Goal: Book appointment/travel/reservation

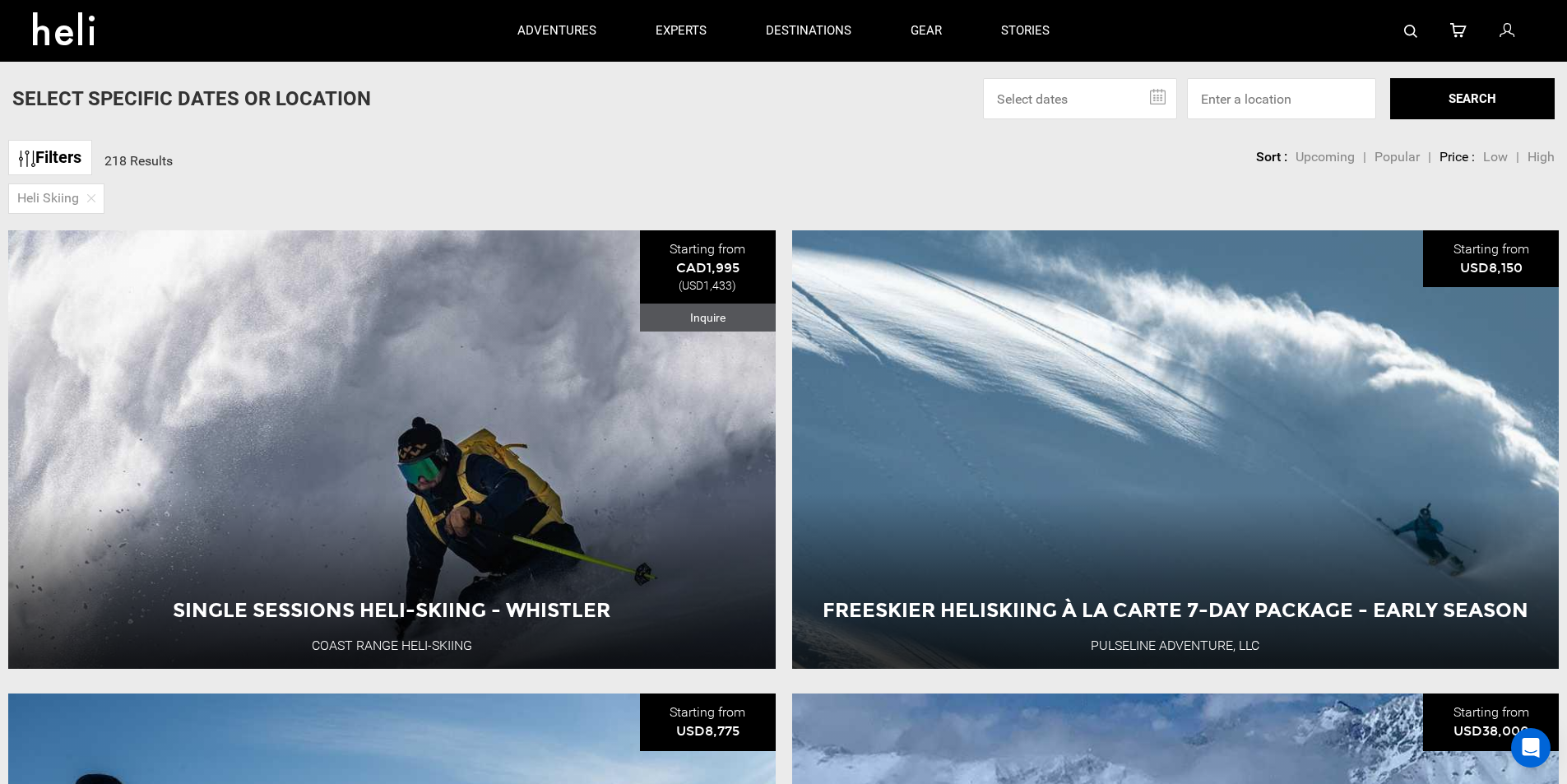
click at [1108, 106] on input "text" at bounding box center [1080, 99] width 194 height 41
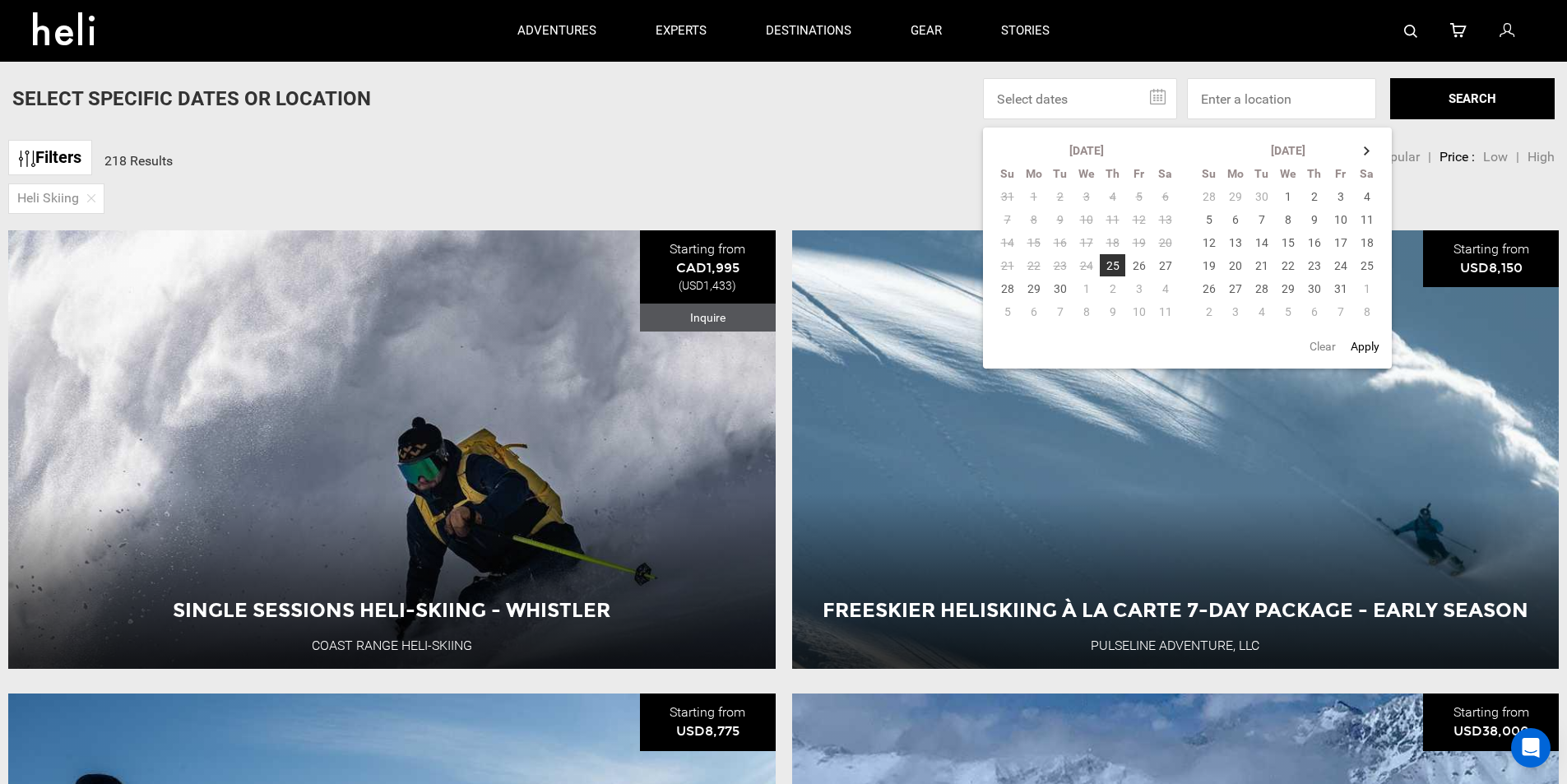
click at [808, 155] on div "Filters 218 Results sortby Sort Upcoming Popular Price: Low to High Price : Hig…" at bounding box center [784, 149] width 1567 height 35
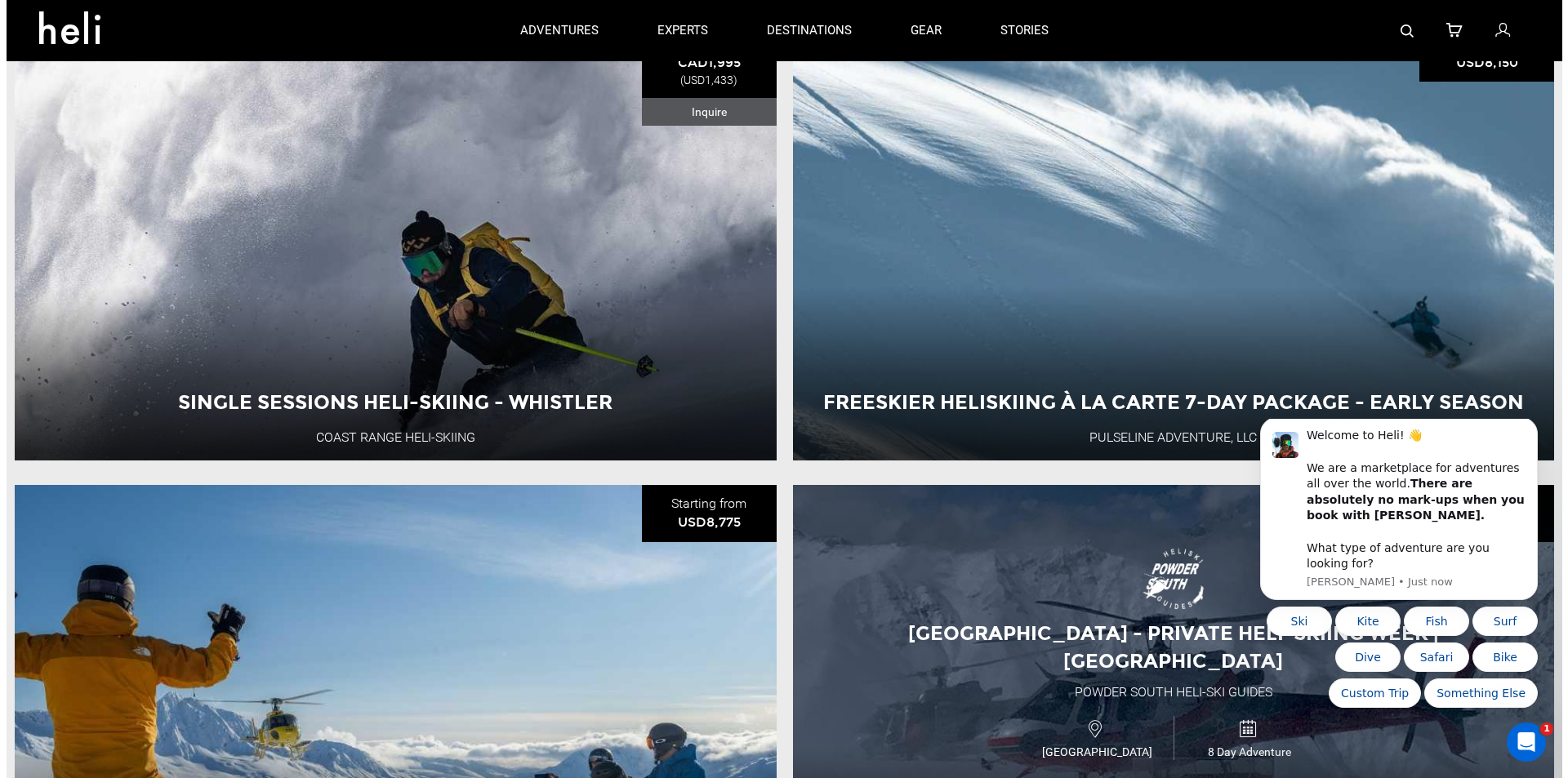
scroll to position [164, 0]
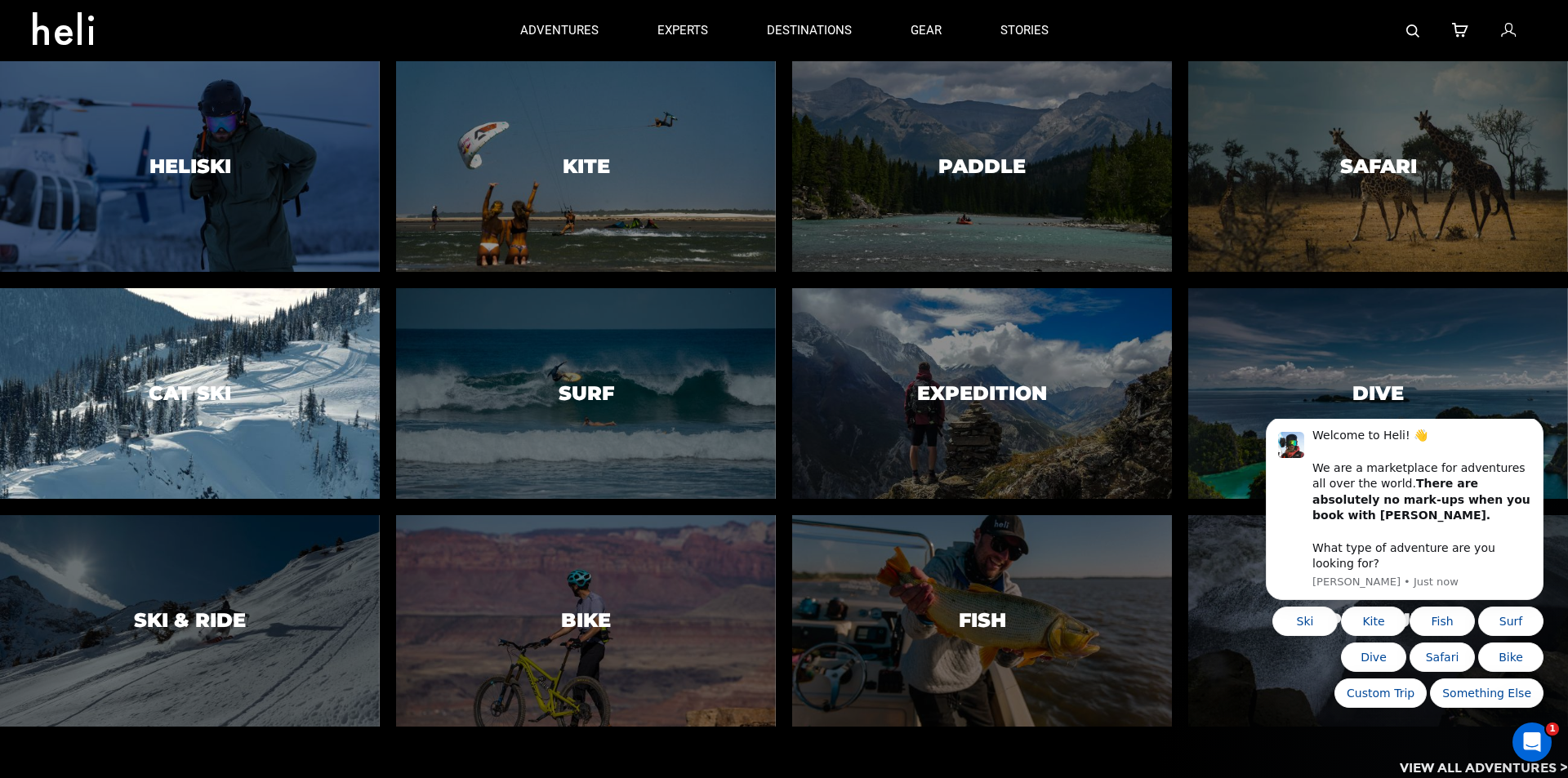
click at [163, 339] on div at bounding box center [189, 394] width 387 height 216
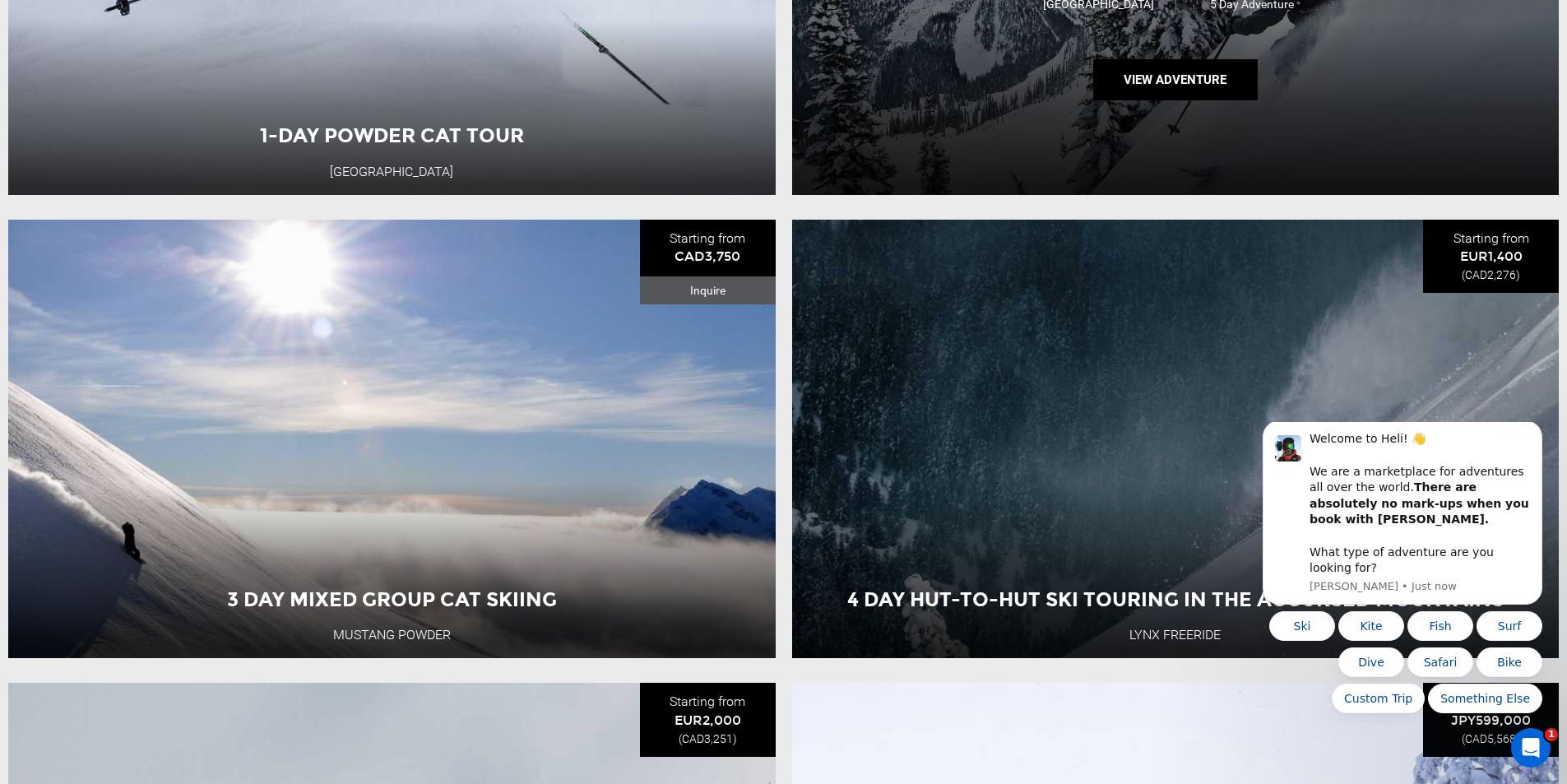
scroll to position [1069, 0]
